Goal: Transaction & Acquisition: Purchase product/service

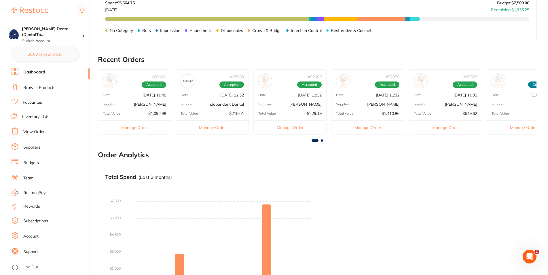
scroll to position [262, 0]
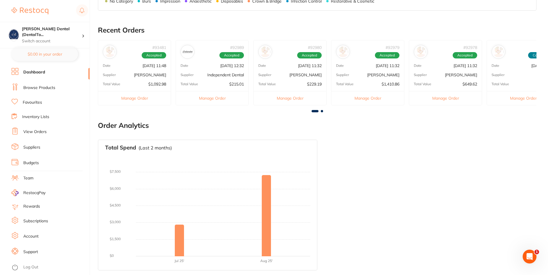
click at [517, 83] on div "Total Value $1,967.10" at bounding box center [523, 84] width 73 height 5
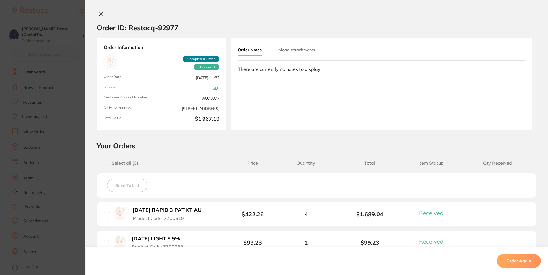
scroll to position [0, 0]
drag, startPoint x: 94, startPoint y: 13, endPoint x: 98, endPoint y: 12, distance: 3.8
click at [98, 12] on button at bounding box center [101, 15] width 8 height 6
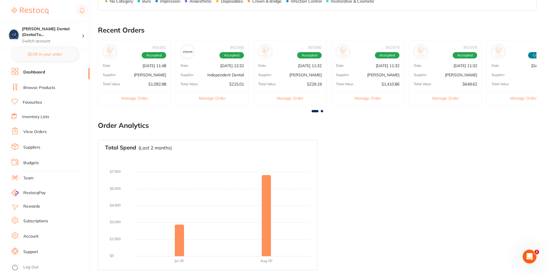
click at [434, 73] on div "Supplier [PERSON_NAME]" at bounding box center [445, 75] width 73 height 5
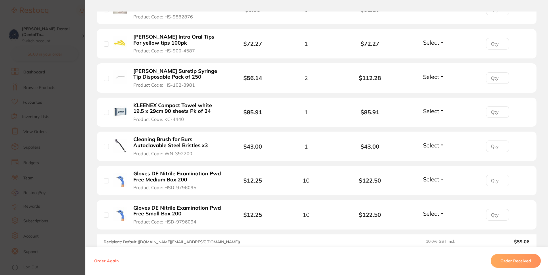
scroll to position [242, 0]
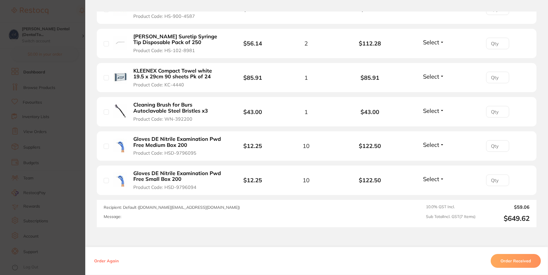
click at [517, 258] on button "Order Received" at bounding box center [516, 261] width 50 height 14
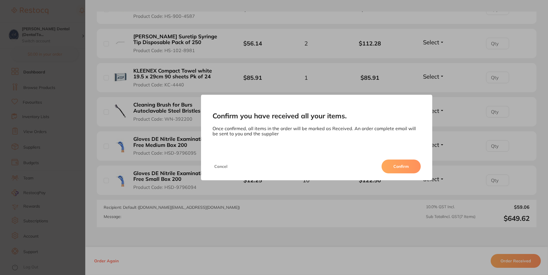
click at [400, 165] on button "Confirm" at bounding box center [401, 167] width 39 height 14
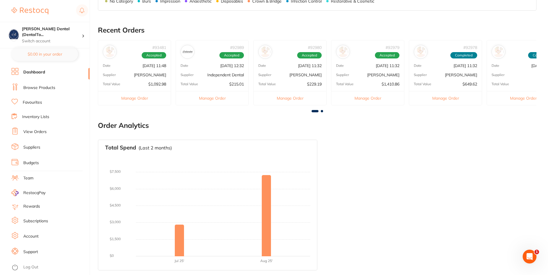
scroll to position [0, 0]
click at [376, 74] on p "[PERSON_NAME]" at bounding box center [383, 75] width 32 height 5
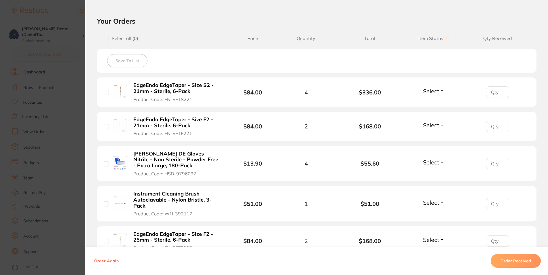
scroll to position [138, 0]
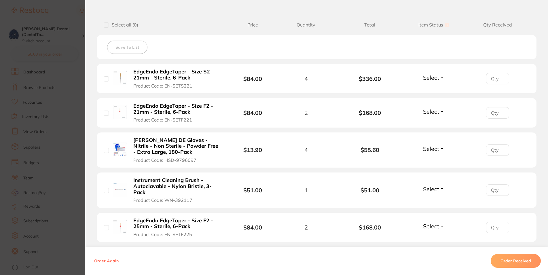
click at [437, 76] on button "Select" at bounding box center [434, 77] width 25 height 7
click at [431, 90] on span "Received" at bounding box center [434, 90] width 15 height 4
click at [436, 110] on button "Select" at bounding box center [434, 111] width 25 height 7
click at [429, 124] on span "Received" at bounding box center [434, 124] width 15 height 4
click at [438, 151] on button "Select" at bounding box center [434, 148] width 25 height 7
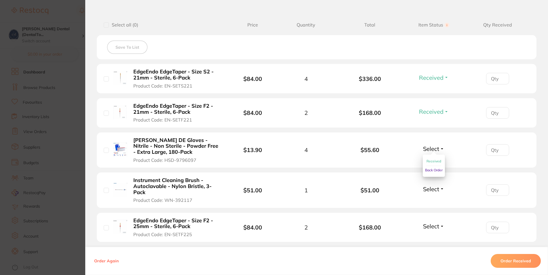
click at [432, 171] on span "Back Order" at bounding box center [434, 170] width 18 height 4
click at [430, 189] on span "Select" at bounding box center [431, 189] width 16 height 7
click at [430, 201] on span "Received" at bounding box center [434, 201] width 15 height 4
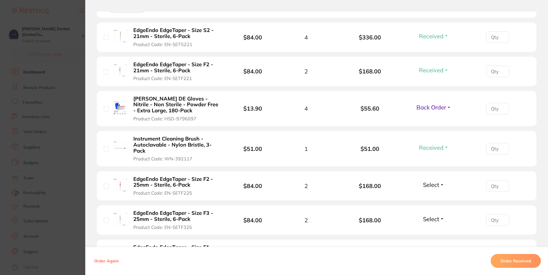
scroll to position [207, 0]
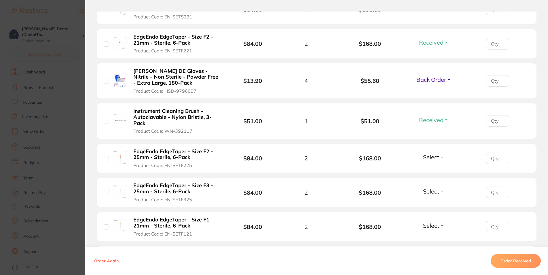
click at [435, 158] on button "Select" at bounding box center [434, 157] width 25 height 7
click at [430, 170] on span "Received" at bounding box center [434, 169] width 15 height 4
click at [436, 191] on button "Select" at bounding box center [434, 191] width 25 height 7
click at [428, 203] on span "Received" at bounding box center [434, 204] width 15 height 4
click at [437, 224] on button "Select" at bounding box center [434, 225] width 25 height 7
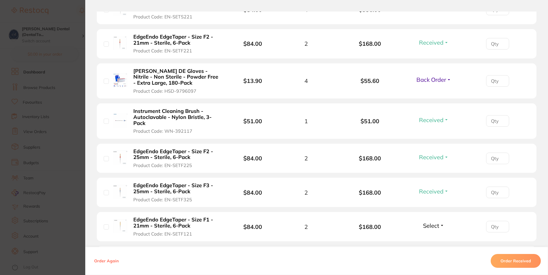
click at [431, 227] on span "Select" at bounding box center [431, 225] width 16 height 7
click at [428, 238] on span "Received" at bounding box center [434, 238] width 15 height 4
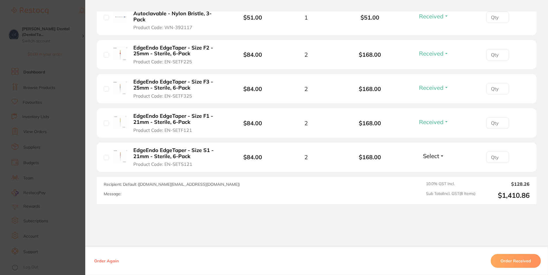
click at [426, 155] on span "Select" at bounding box center [431, 155] width 16 height 7
click at [427, 167] on span "Received" at bounding box center [434, 168] width 15 height 4
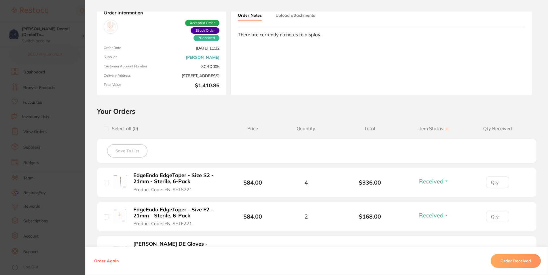
scroll to position [0, 0]
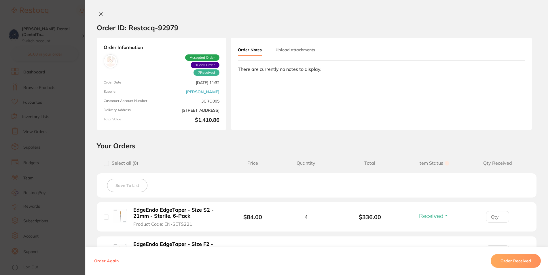
click at [99, 13] on icon at bounding box center [101, 14] width 5 height 5
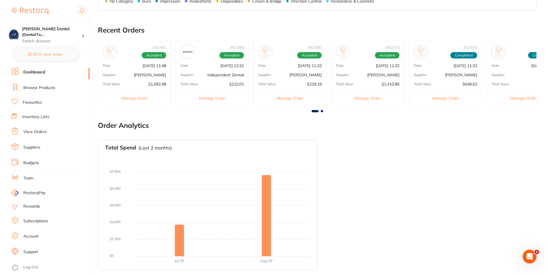
click at [293, 73] on div "Supplier [PERSON_NAME]" at bounding box center [290, 75] width 73 height 5
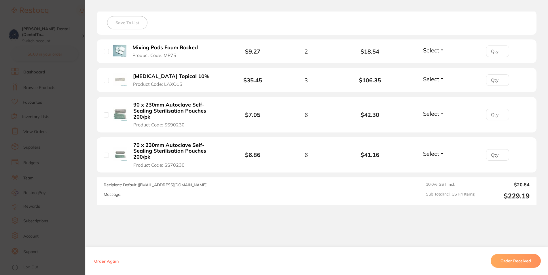
scroll to position [166, 0]
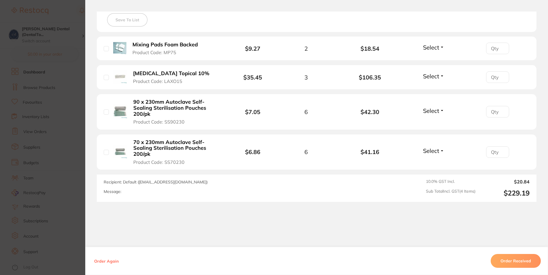
click at [520, 262] on button "Order Received" at bounding box center [516, 261] width 50 height 14
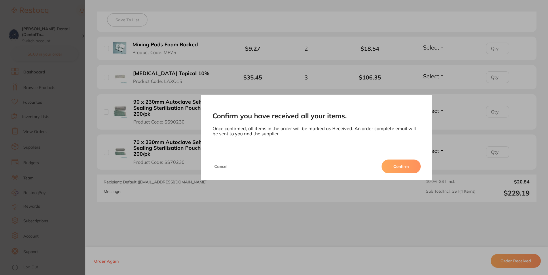
click at [394, 165] on button "Confirm" at bounding box center [401, 167] width 39 height 14
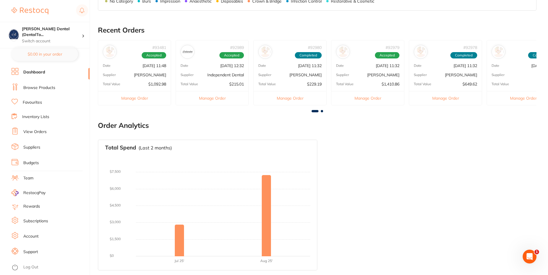
scroll to position [0, 0]
click at [217, 79] on div "# 92989 Accepted Date [DATE] 12:32 Supplier Independent Dental Total Value $215…" at bounding box center [212, 72] width 73 height 65
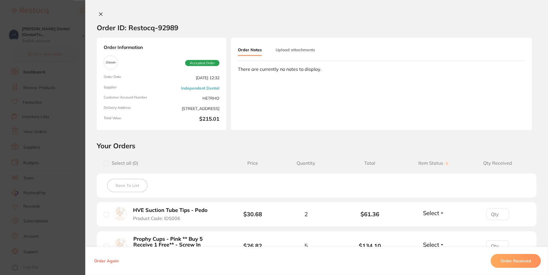
scroll to position [174, 0]
click at [99, 14] on icon at bounding box center [100, 14] width 3 height 3
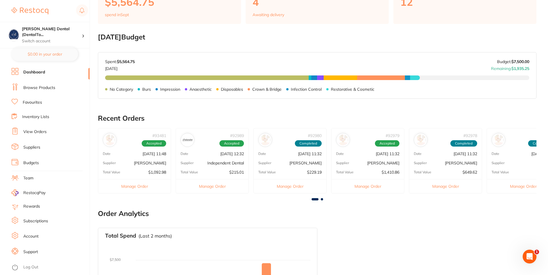
scroll to position [0, 0]
click at [141, 168] on div "# 93481 Accepted Date [DATE] 11:48 Supplier [PERSON_NAME] Total Value $1,092.98…" at bounding box center [134, 160] width 73 height 65
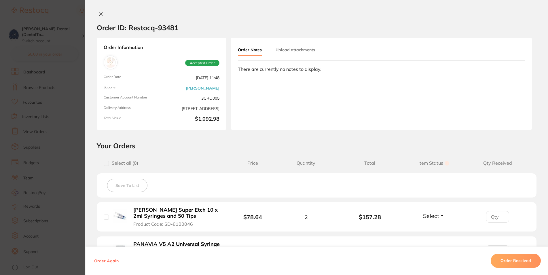
click at [99, 13] on icon at bounding box center [101, 14] width 5 height 5
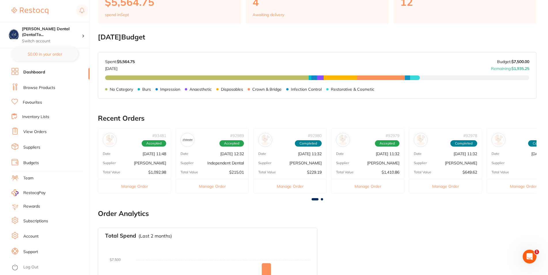
click at [39, 88] on link "Browse Products" at bounding box center [39, 88] width 32 height 6
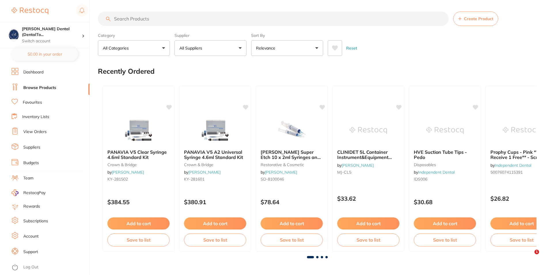
click at [215, 50] on button "All Suppliers" at bounding box center [211, 48] width 72 height 16
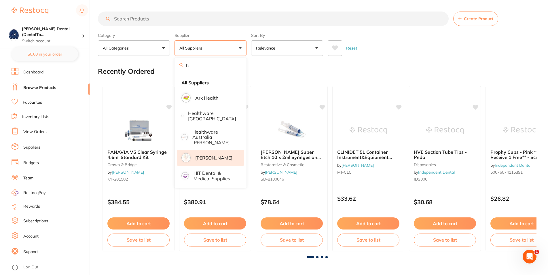
type input "h"
click at [213, 155] on p "[PERSON_NAME]" at bounding box center [213, 157] width 37 height 5
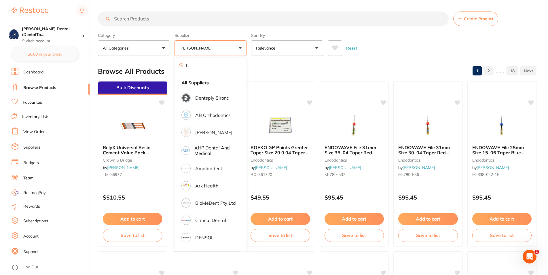
click at [157, 21] on input "search" at bounding box center [273, 19] width 351 height 14
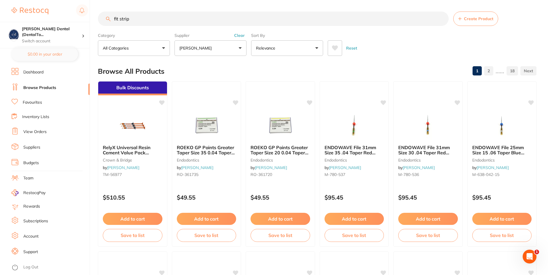
type input "fit strip"
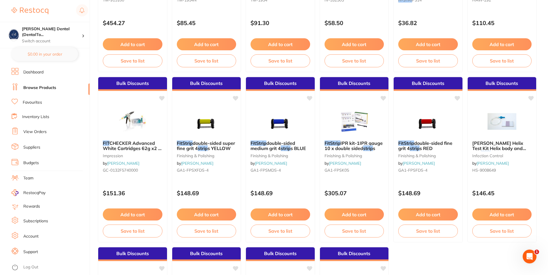
scroll to position [176, 0]
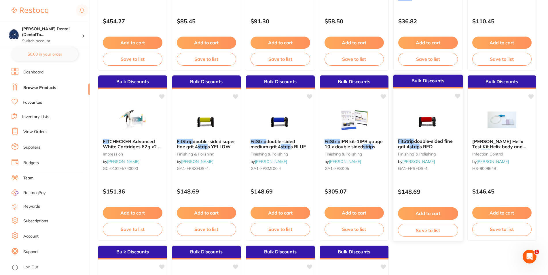
click at [424, 213] on button "Add to cart" at bounding box center [428, 213] width 60 height 12
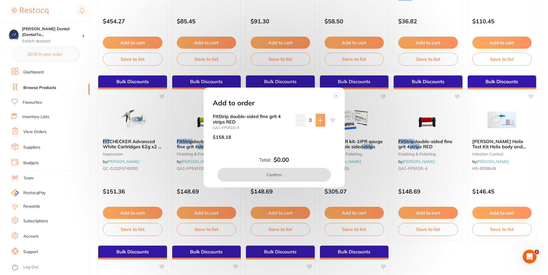
scroll to position [0, 0]
click at [318, 120] on icon at bounding box center [320, 120] width 5 height 5
type input "1"
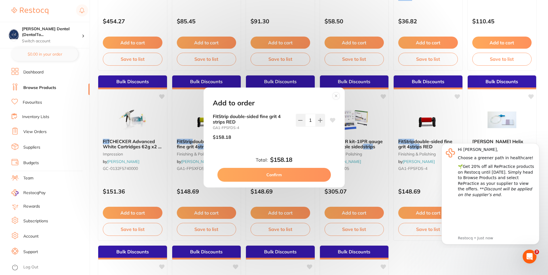
click at [294, 171] on button "Confirm" at bounding box center [275, 175] width 114 height 14
checkbox input "false"
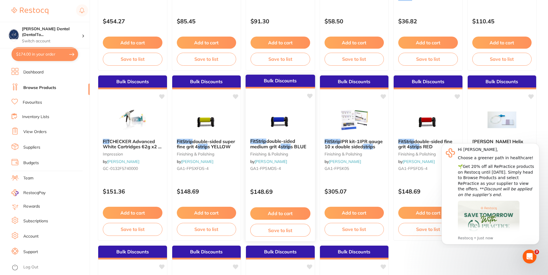
click at [277, 213] on button "Add to cart" at bounding box center [280, 213] width 60 height 12
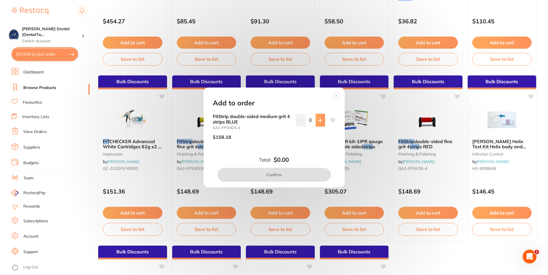
click at [318, 120] on icon at bounding box center [320, 120] width 5 height 5
type input "1"
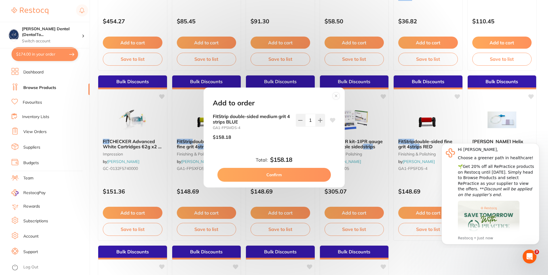
click at [301, 175] on button "Confirm" at bounding box center [275, 175] width 114 height 14
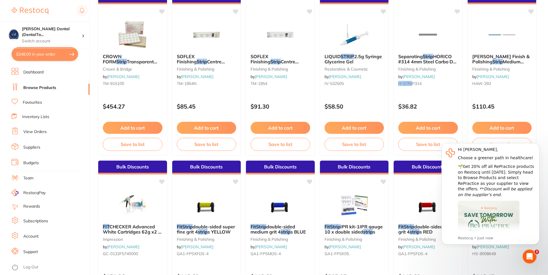
scroll to position [59, 0]
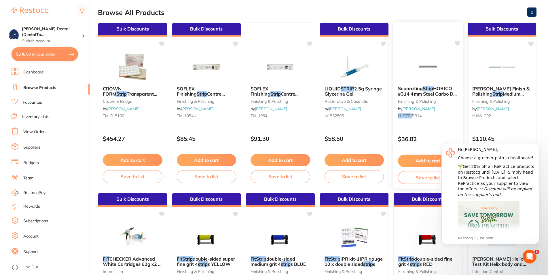
click at [414, 101] on small "finishing & polishing" at bounding box center [428, 101] width 60 height 5
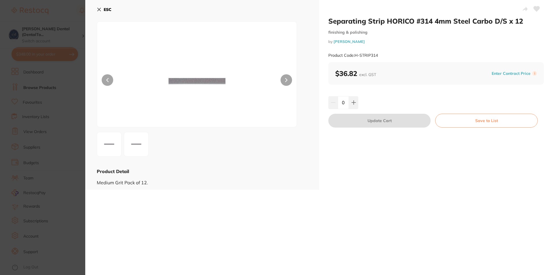
click at [99, 9] on icon at bounding box center [99, 9] width 3 height 3
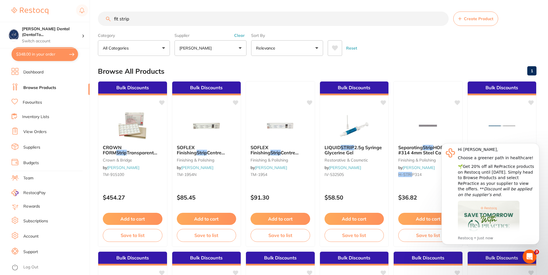
click at [133, 18] on input "fit strip" at bounding box center [273, 19] width 351 height 14
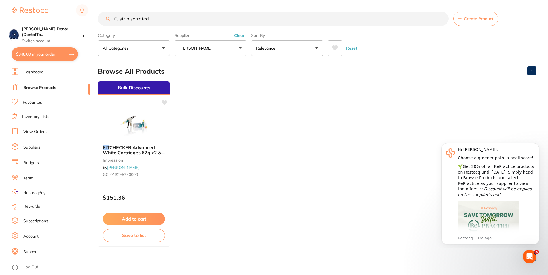
drag, startPoint x: 120, startPoint y: 19, endPoint x: 98, endPoint y: 19, distance: 22.5
click at [104, 22] on input "fit strip serrated" at bounding box center [273, 19] width 351 height 14
type input "strip serrated"
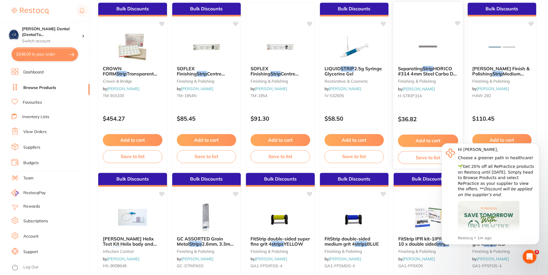
scroll to position [88, 0]
